Goal: Navigation & Orientation: Find specific page/section

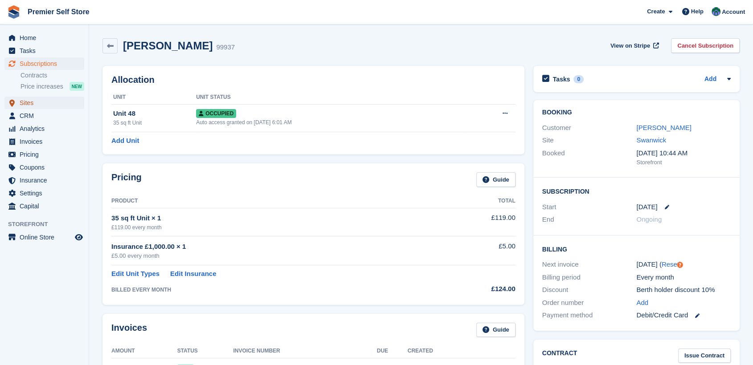
click at [25, 103] on span "Sites" at bounding box center [46, 103] width 53 height 12
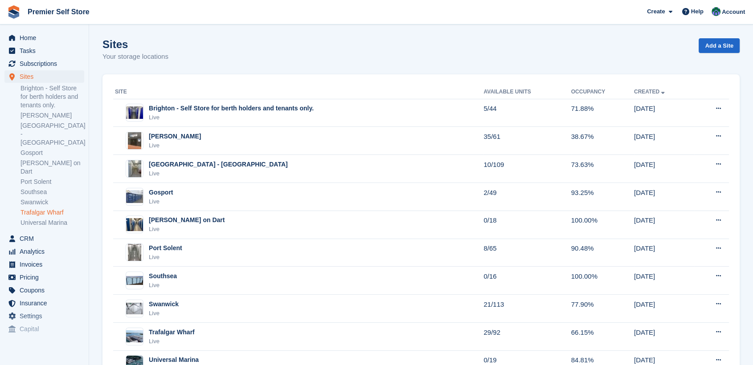
click at [39, 209] on link "Trafalgar Wharf" at bounding box center [52, 213] width 64 height 8
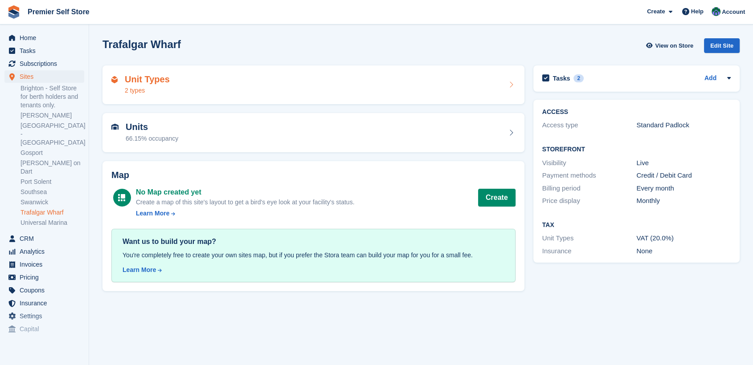
click at [213, 82] on div "Unit Types 2 types" at bounding box center [313, 84] width 404 height 21
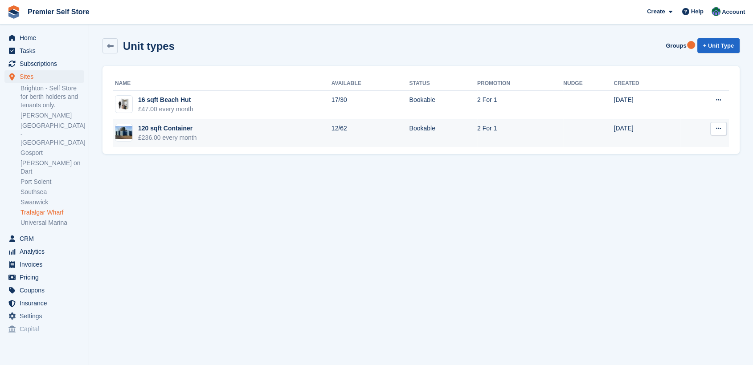
click at [169, 128] on div "120 sqft Container" at bounding box center [167, 128] width 59 height 9
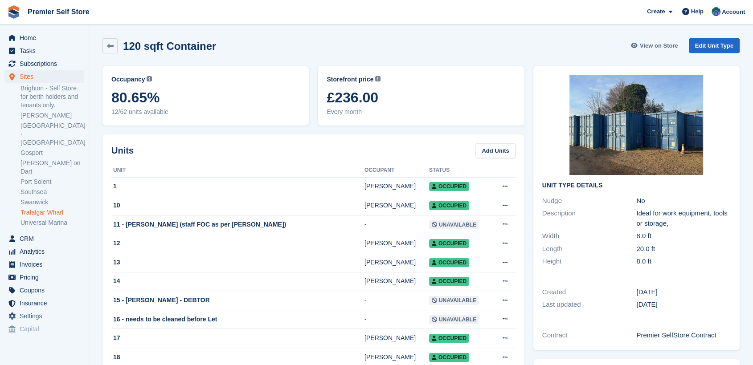
click at [661, 46] on span "View on Store" at bounding box center [659, 45] width 38 height 9
